Goal: Transaction & Acquisition: Subscribe to service/newsletter

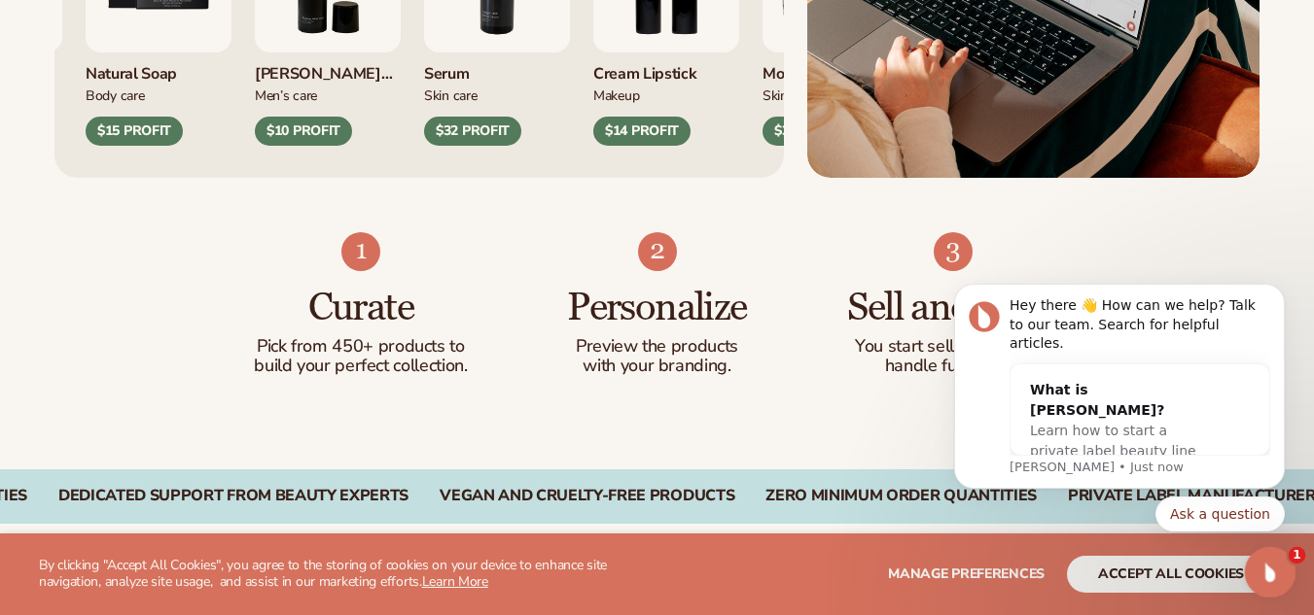
click at [1284, 547] on div "Open Intercom Messenger" at bounding box center [1267, 569] width 47 height 47
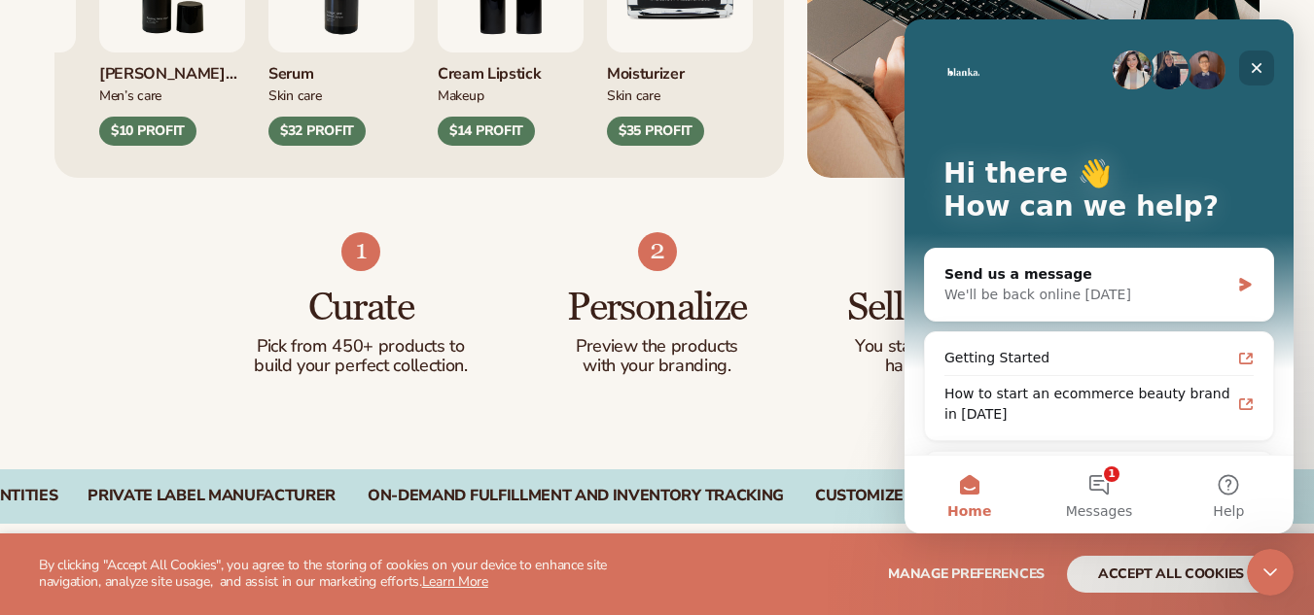
click at [1249, 58] on div "Close" at bounding box center [1256, 68] width 35 height 35
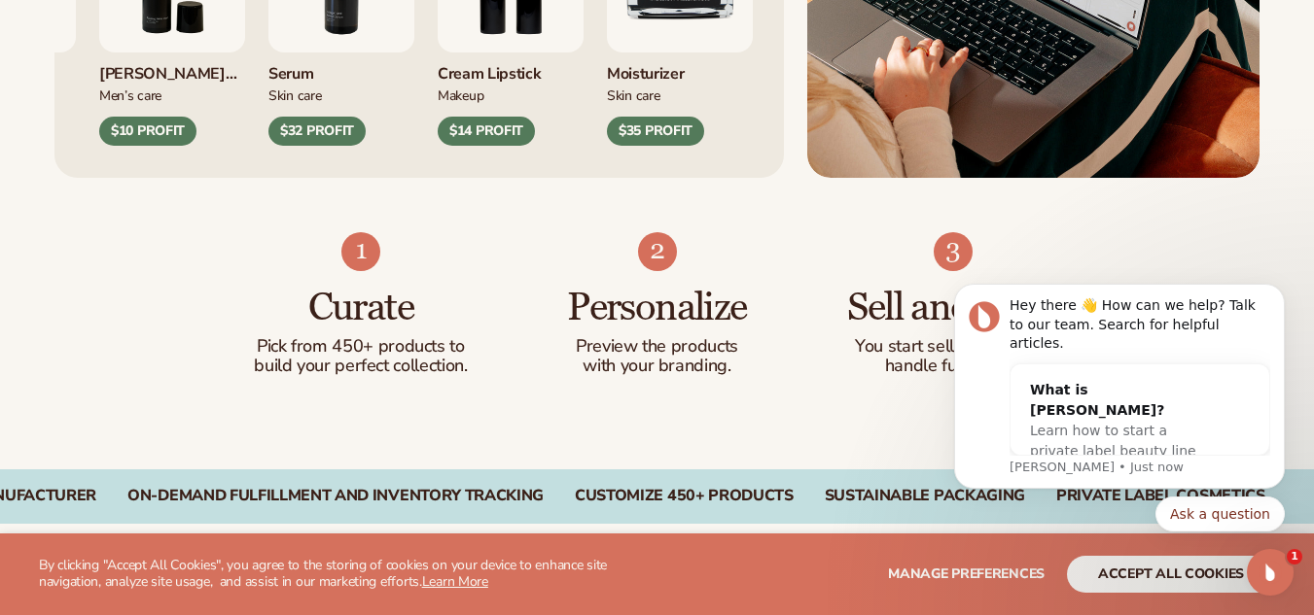
click at [876, 391] on div "Curate Pick from 450+ products to build your perfect collection. Personalize Pr…" at bounding box center [657, 324] width 1314 height 292
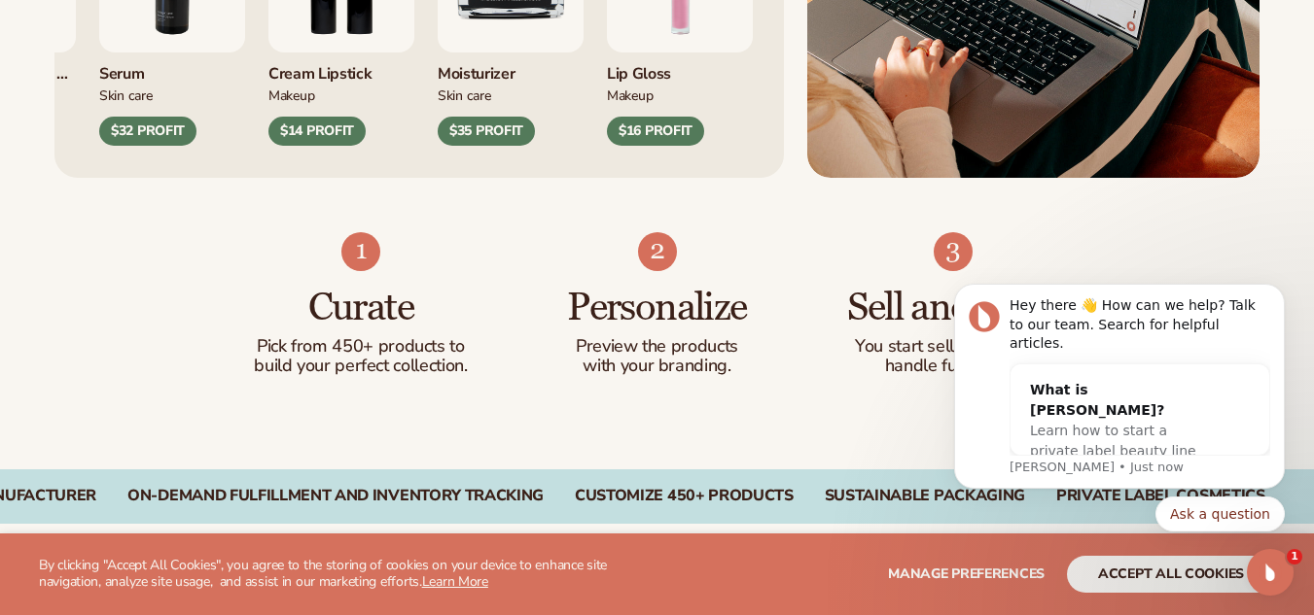
click at [880, 409] on div "Curate Pick from 450+ products to build your perfect collection. Personalize Pr…" at bounding box center [657, 324] width 1314 height 292
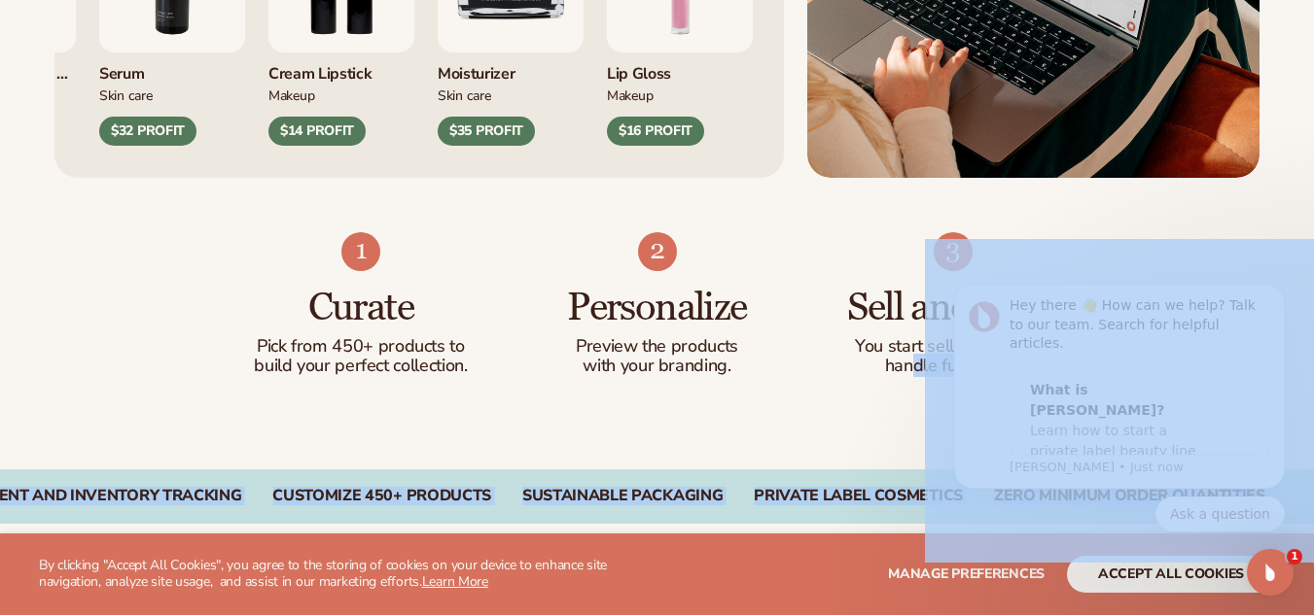
drag, startPoint x: 1836, startPoint y: 672, endPoint x: 1271, endPoint y: 534, distance: 581.5
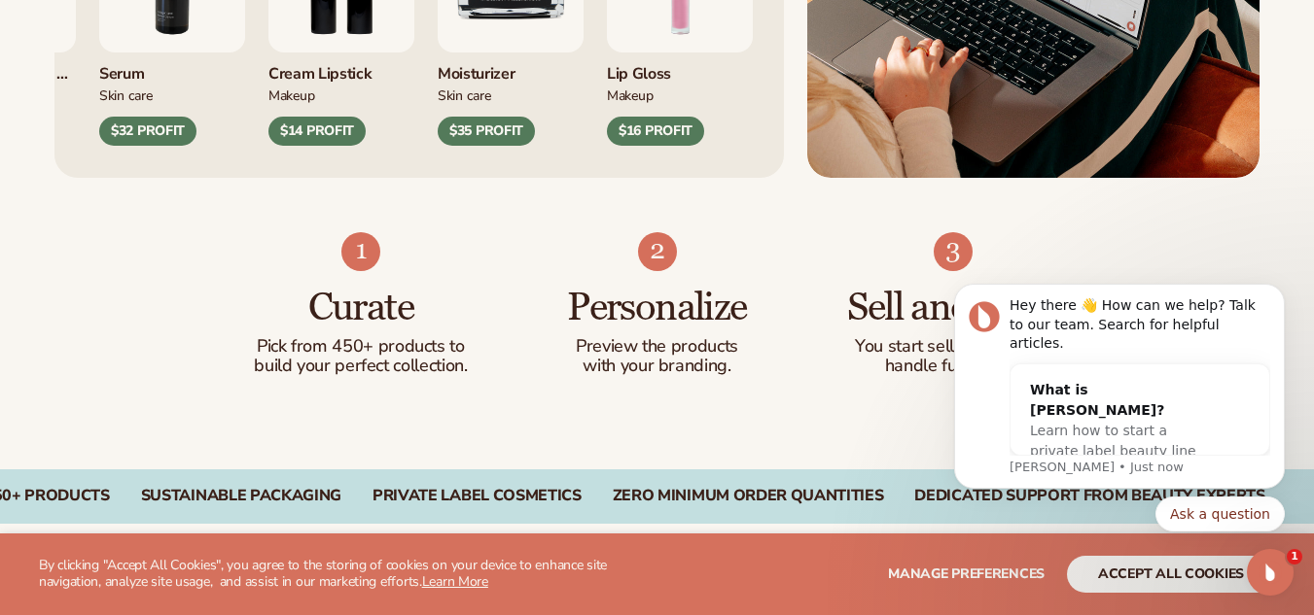
click at [932, 456] on body "Hey there 👋 How can we help? Talk to our team. Search for helpful articles. Wha…" at bounding box center [1118, 401] width 373 height 308
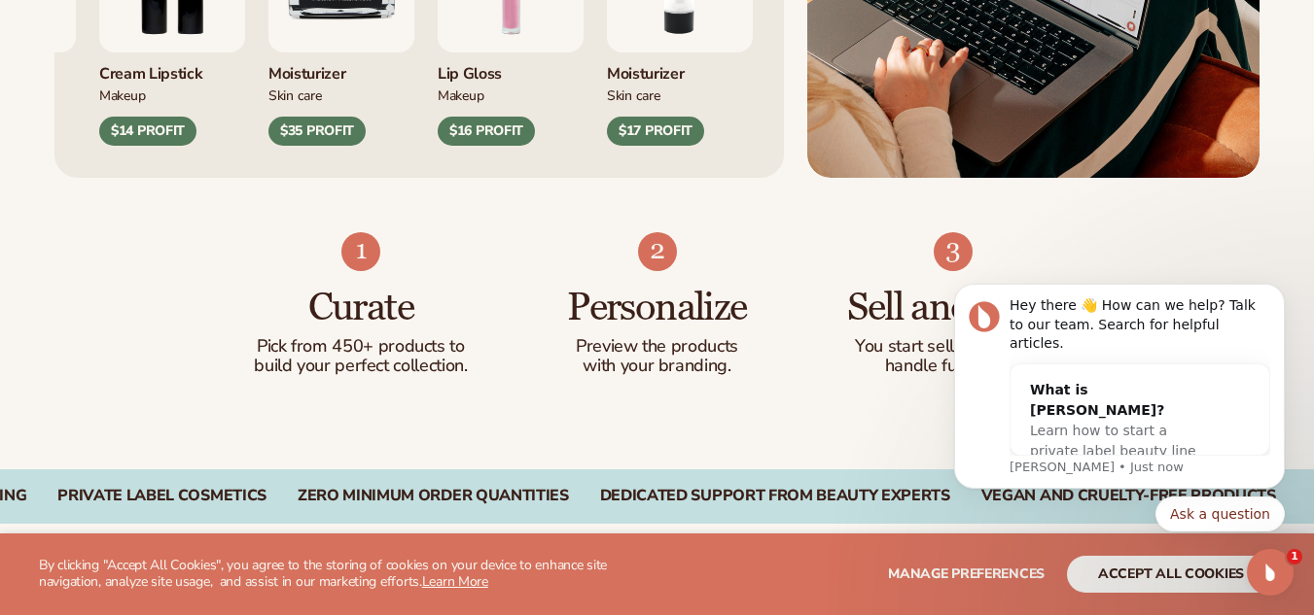
click at [851, 437] on div "Curate Pick from 450+ products to build your perfect collection. Personalize Pr…" at bounding box center [657, 324] width 1314 height 292
click at [630, 330] on h3 "Personalize" at bounding box center [656, 308] width 219 height 43
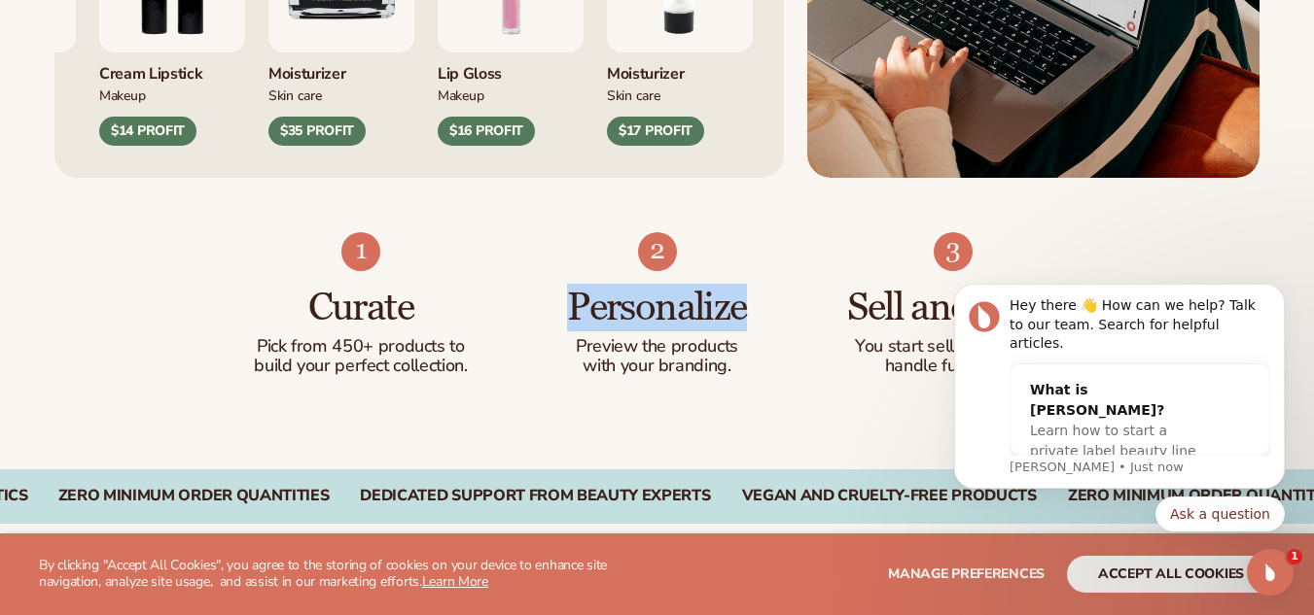
click at [630, 330] on h3 "Personalize" at bounding box center [656, 308] width 219 height 43
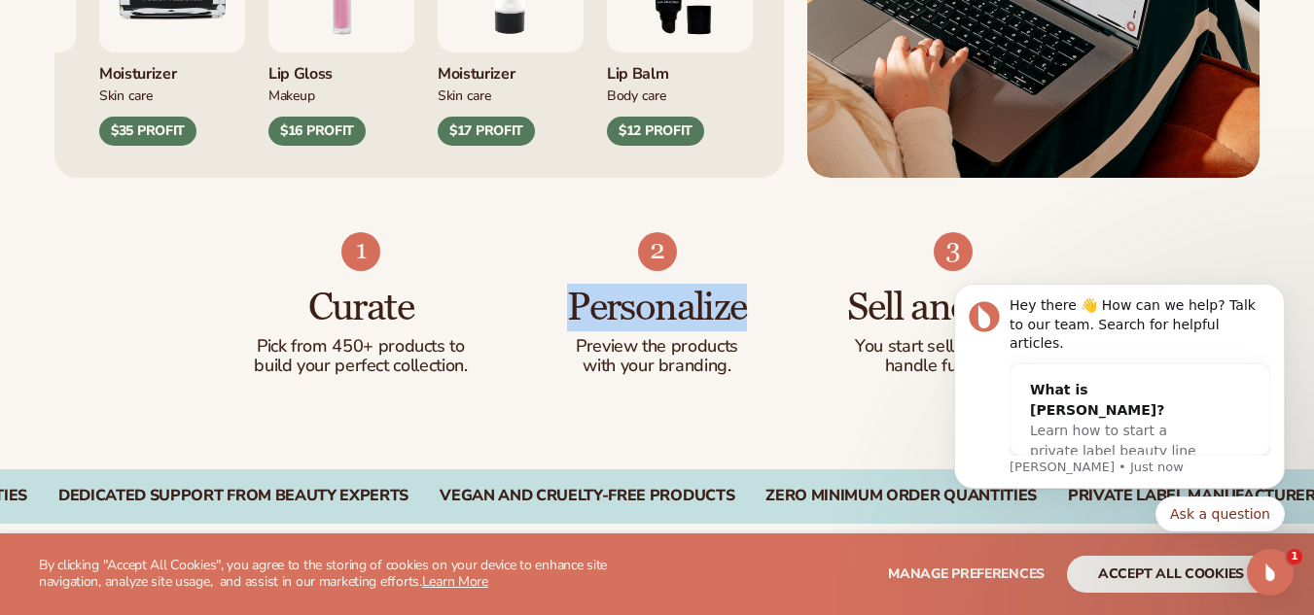
click at [630, 330] on h3 "Personalize" at bounding box center [656, 308] width 219 height 43
drag, startPoint x: 630, startPoint y: 331, endPoint x: 639, endPoint y: 369, distance: 39.9
click at [639, 369] on div "Personalize Preview the products with your branding." at bounding box center [656, 323] width 219 height 105
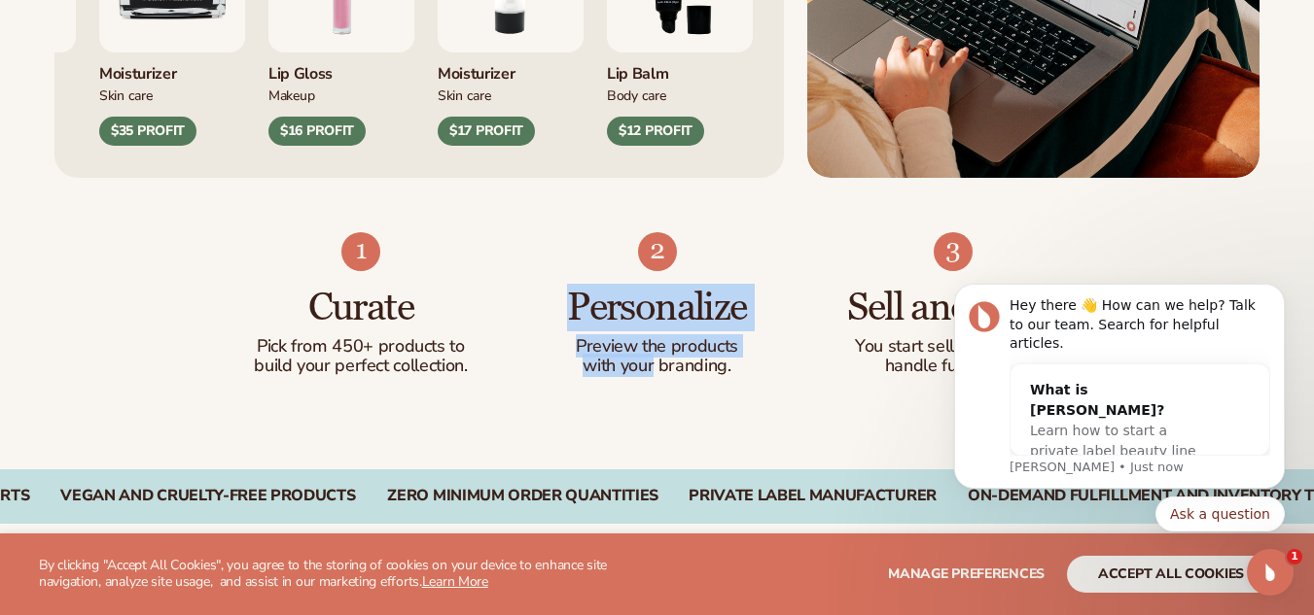
click at [639, 369] on p "with your branding." at bounding box center [656, 366] width 219 height 19
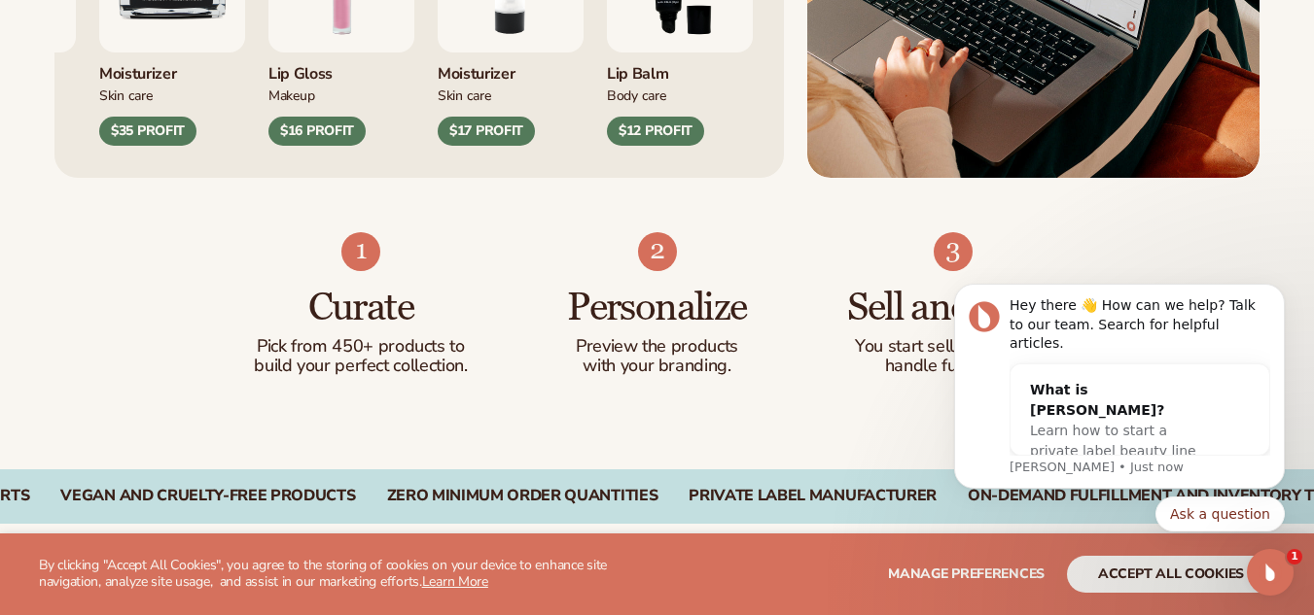
click at [653, 313] on h3 "Personalize" at bounding box center [656, 308] width 219 height 43
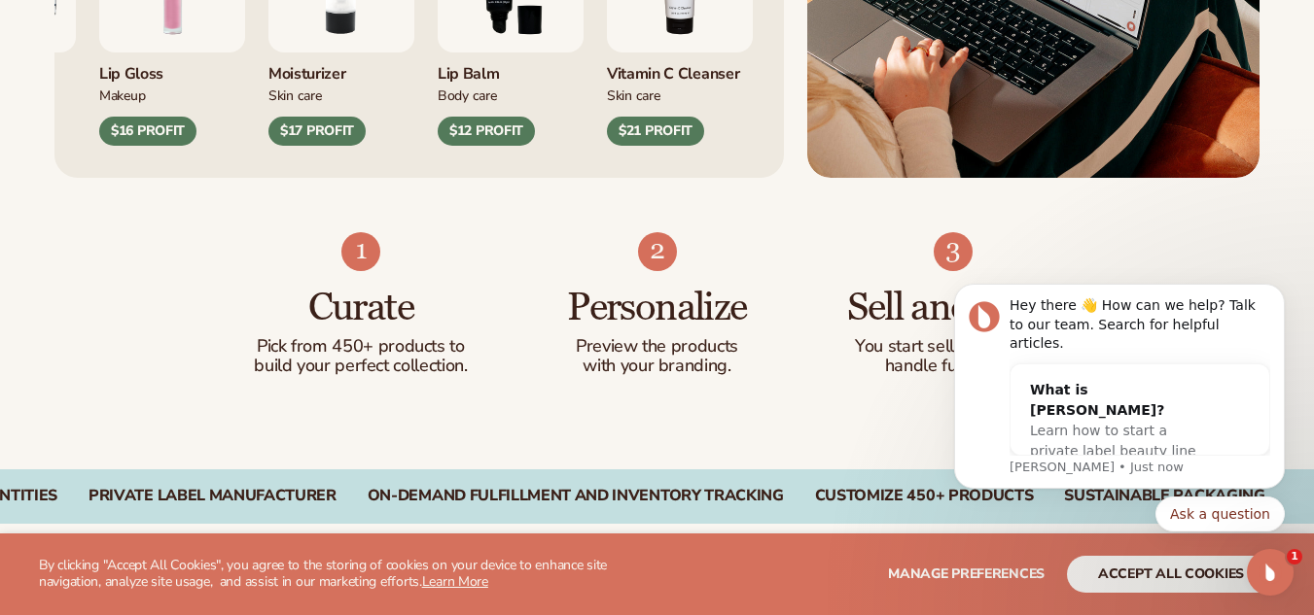
scroll to position [1613, 0]
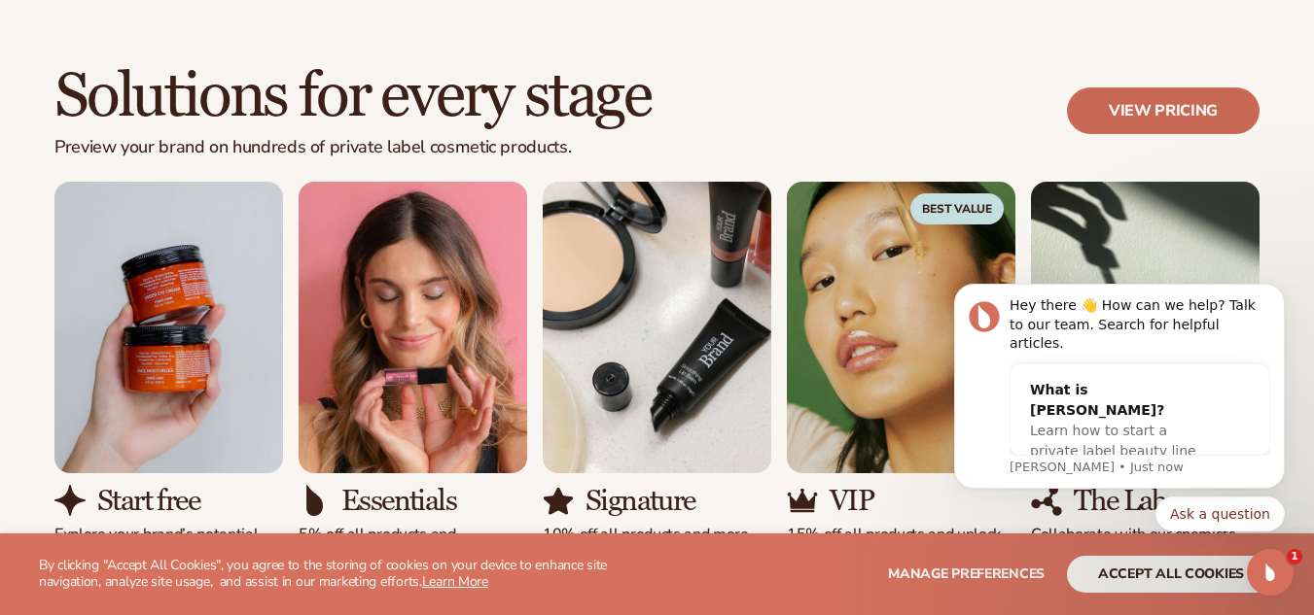
click at [1171, 117] on link "View pricing" at bounding box center [1163, 111] width 193 height 47
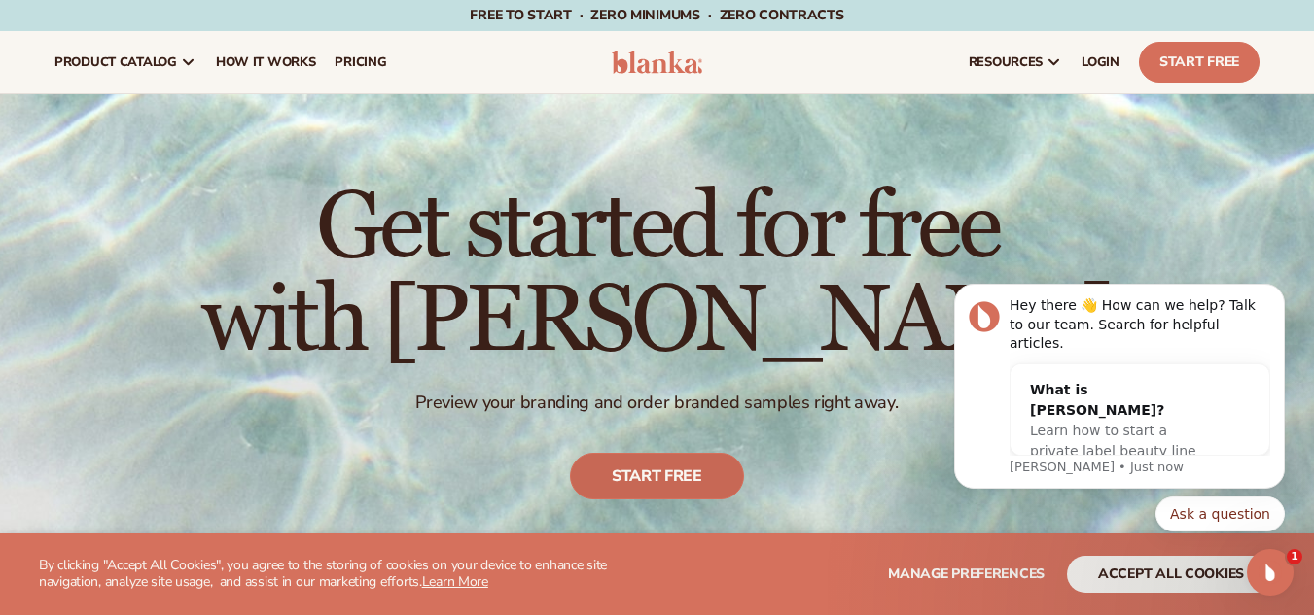
click at [636, 475] on link "Start free" at bounding box center [657, 476] width 174 height 47
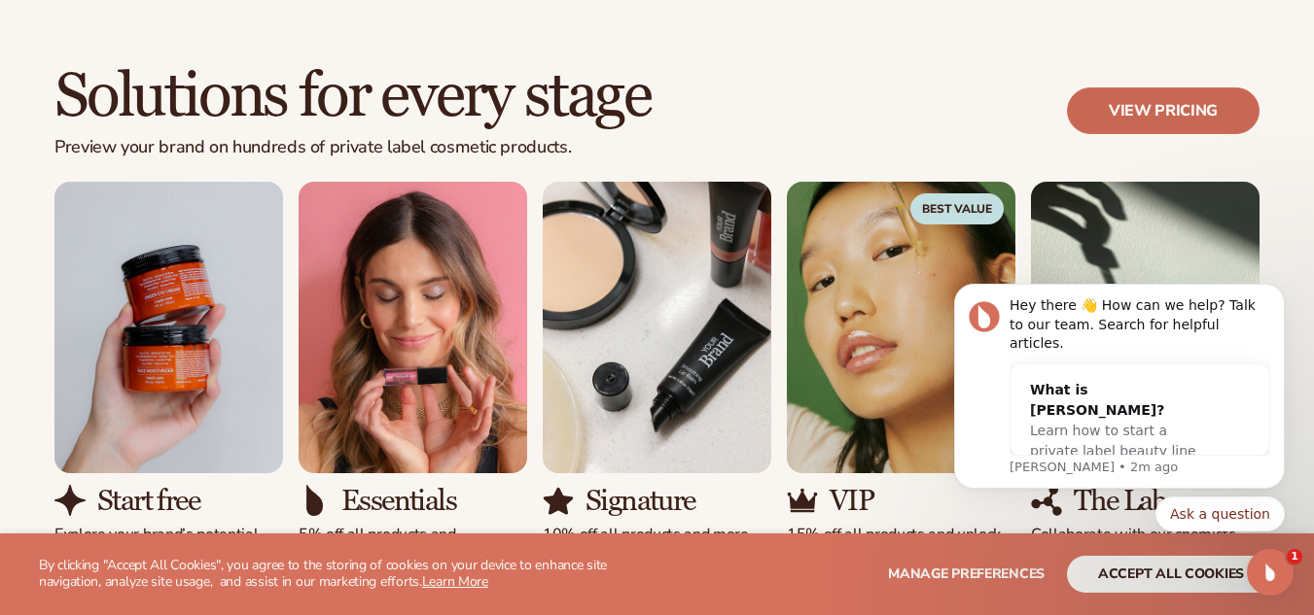
click at [1141, 116] on link "View pricing" at bounding box center [1163, 111] width 193 height 47
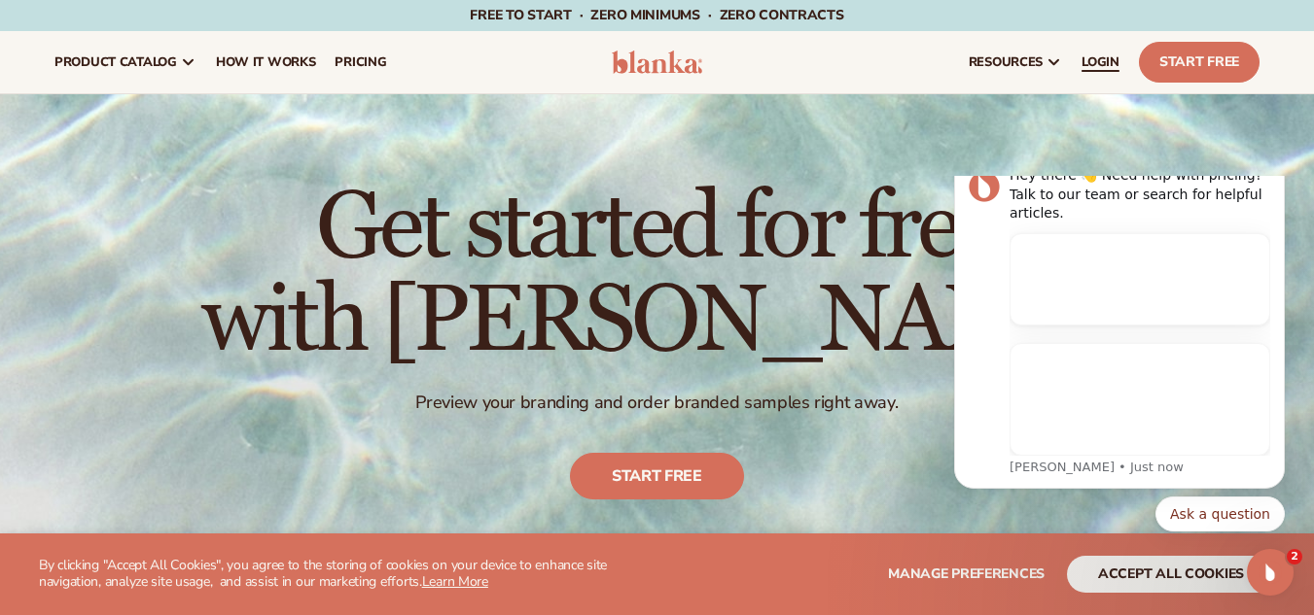
click at [1100, 55] on span "LOGIN" at bounding box center [1100, 62] width 38 height 16
